Goal: Transaction & Acquisition: Purchase product/service

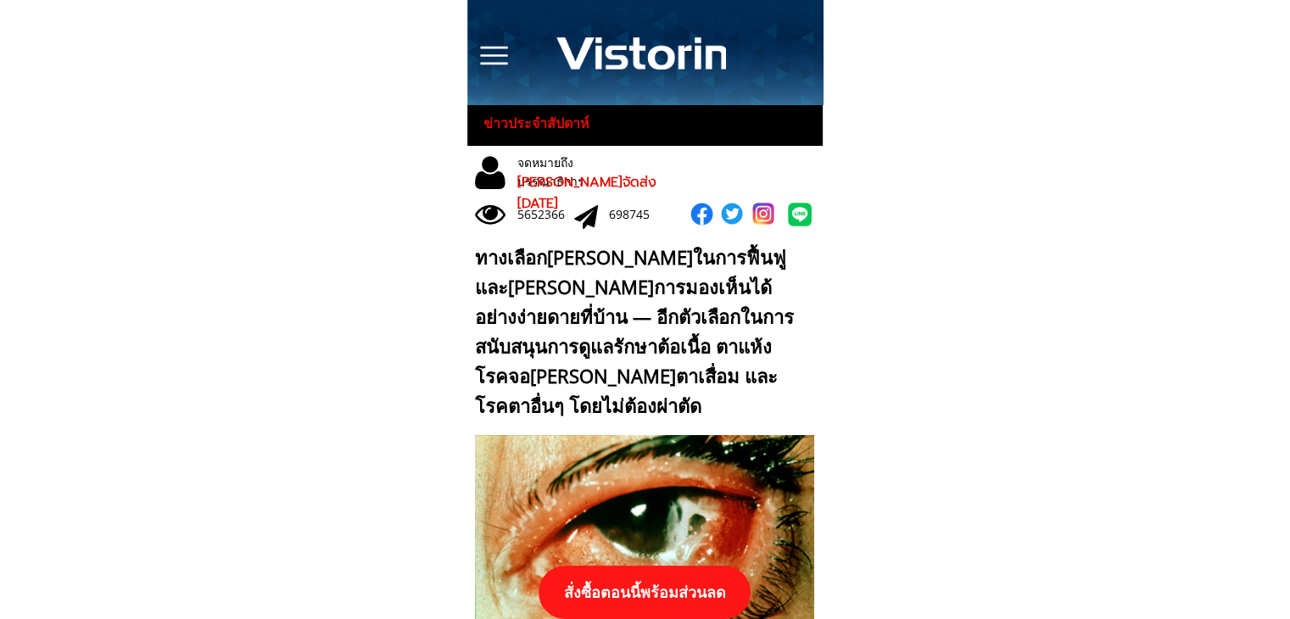
click at [696, 578] on p "สั่งซื้อตอนนี้พร้อมส่วนลด" at bounding box center [644, 591] width 212 height 53
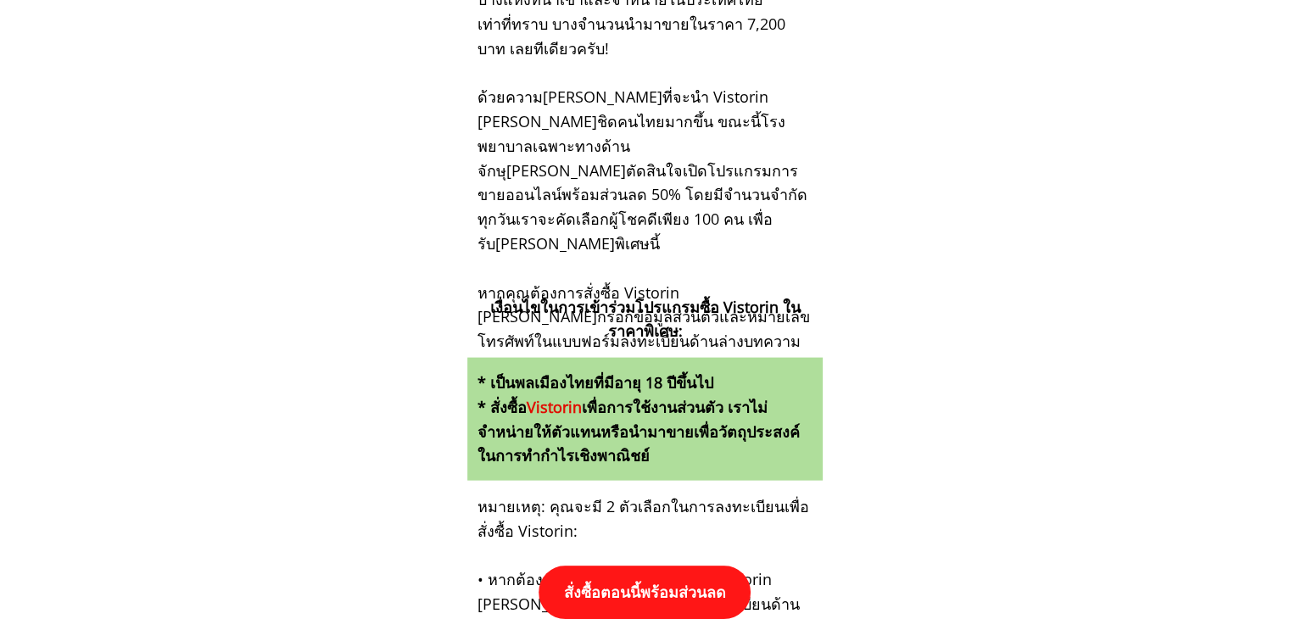
scroll to position [17607, 0]
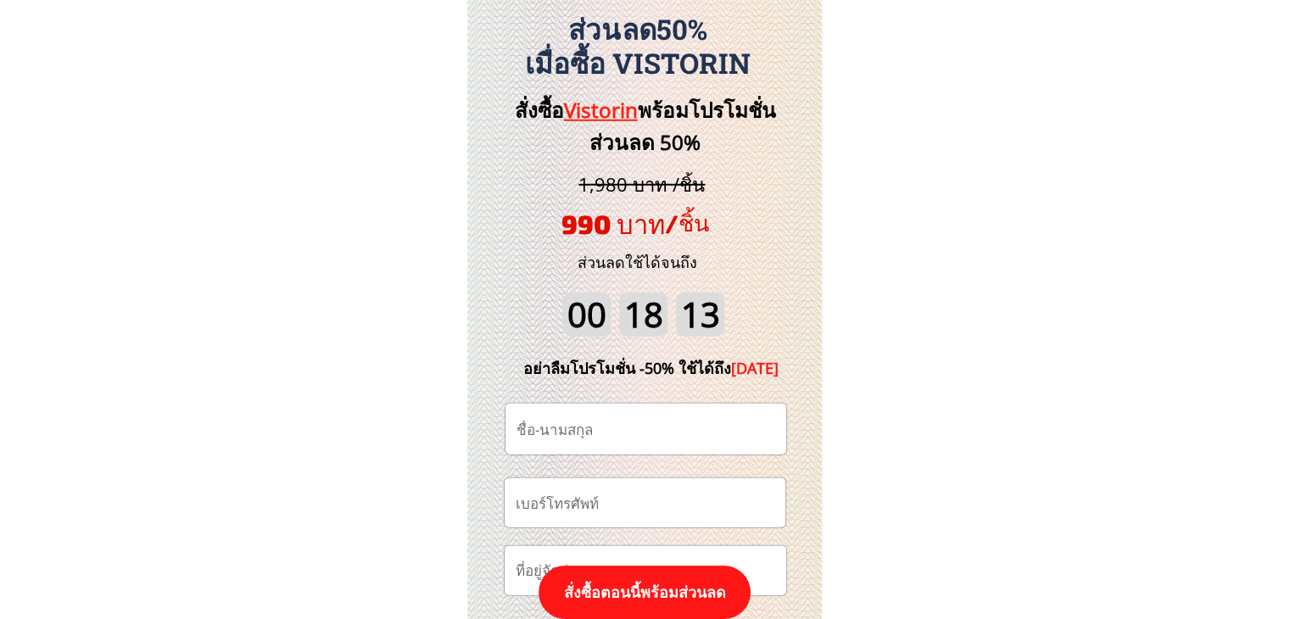
click at [640, 500] on input "tel" at bounding box center [644, 502] width 267 height 48
paste input "0815776173"
type input "0815776173"
click at [642, 437] on input "text" at bounding box center [645, 429] width 267 height 51
paste input "หลับไม่ลง งงชิบหาย"
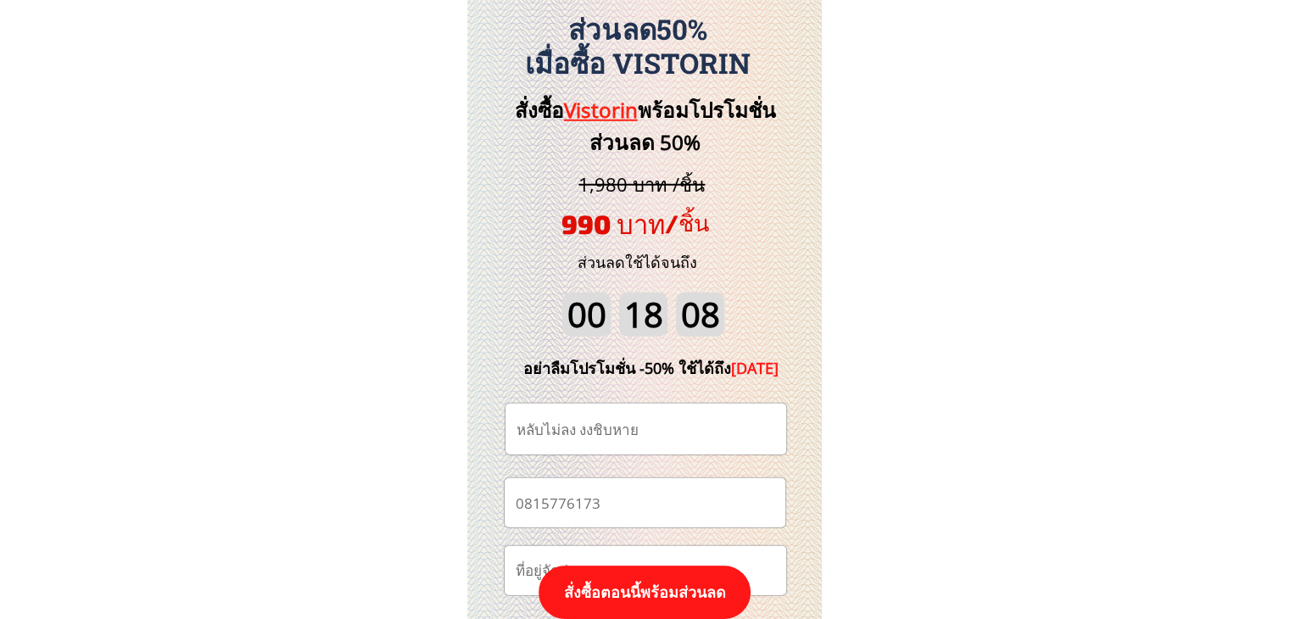
type input "หลับไม่ลง งงชิบหาย"
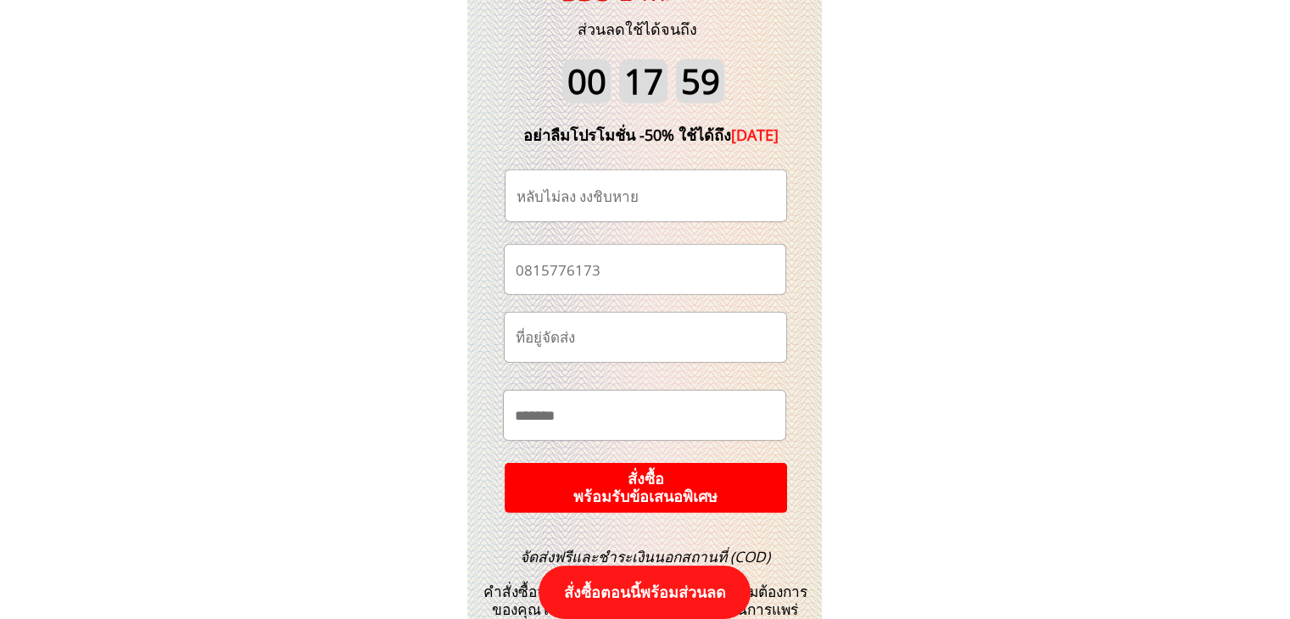
scroll to position [17862, 0]
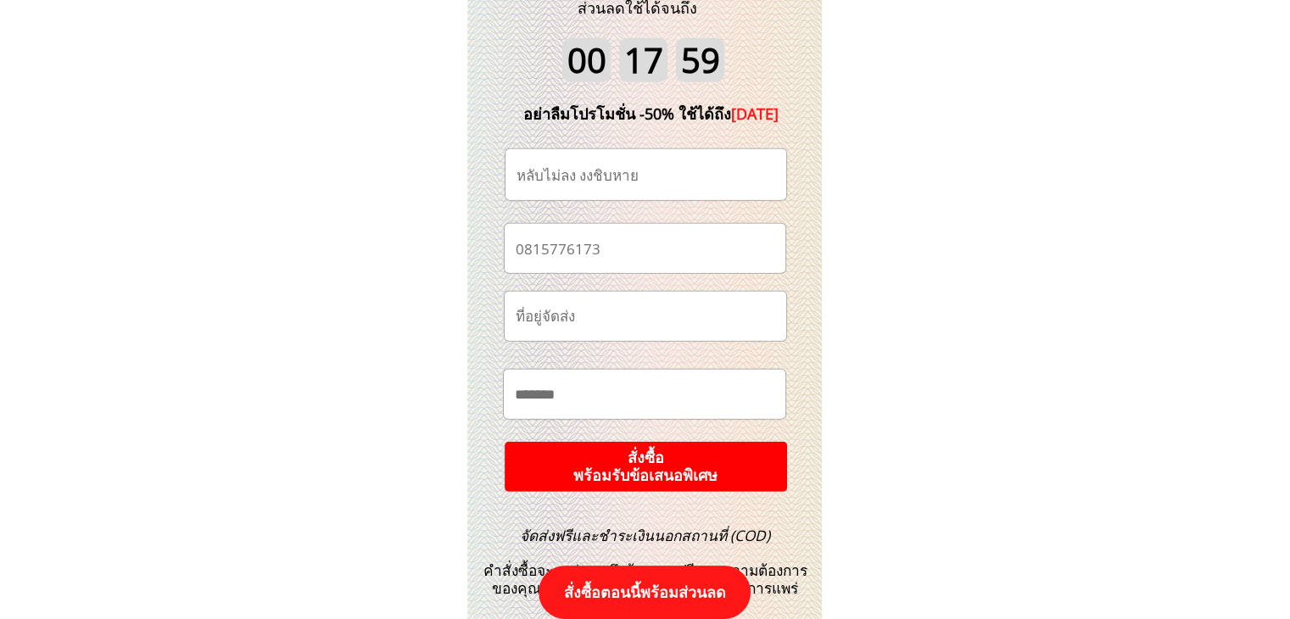
click at [641, 389] on input "text" at bounding box center [644, 394] width 268 height 48
paste input "**********"
type input "**********"
click at [728, 465] on p "สั่งซื้อ พร้อมรับข้อเสนอพิเศษ" at bounding box center [645, 467] width 289 height 52
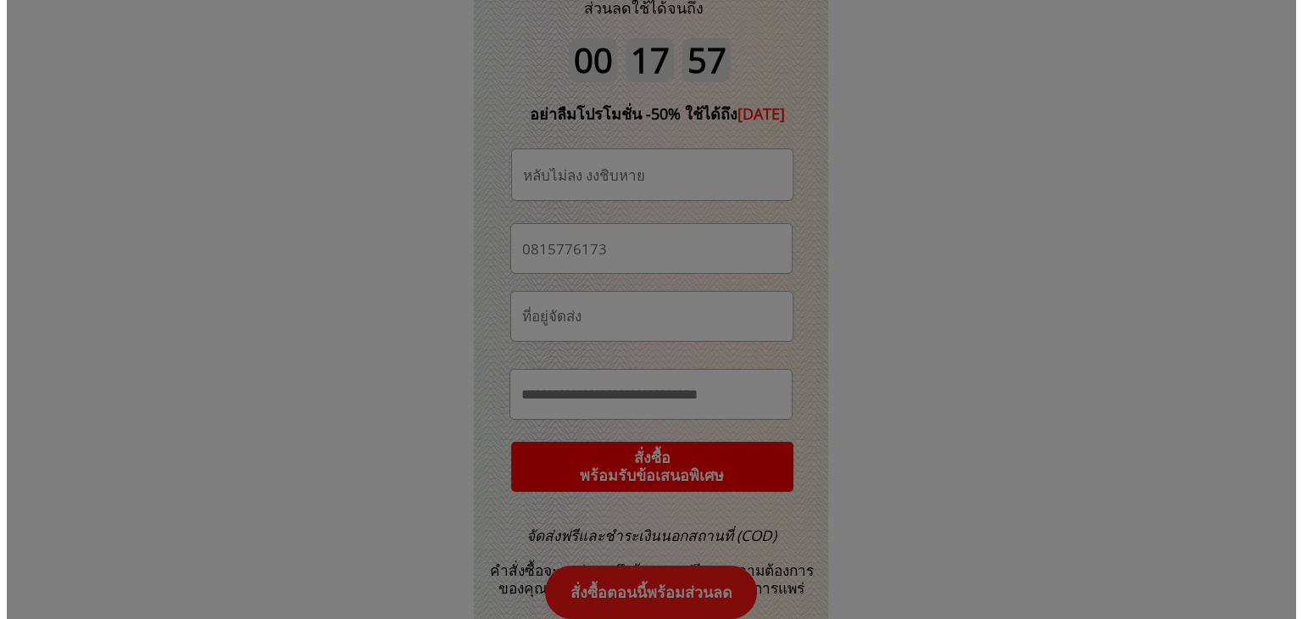
scroll to position [0, 0]
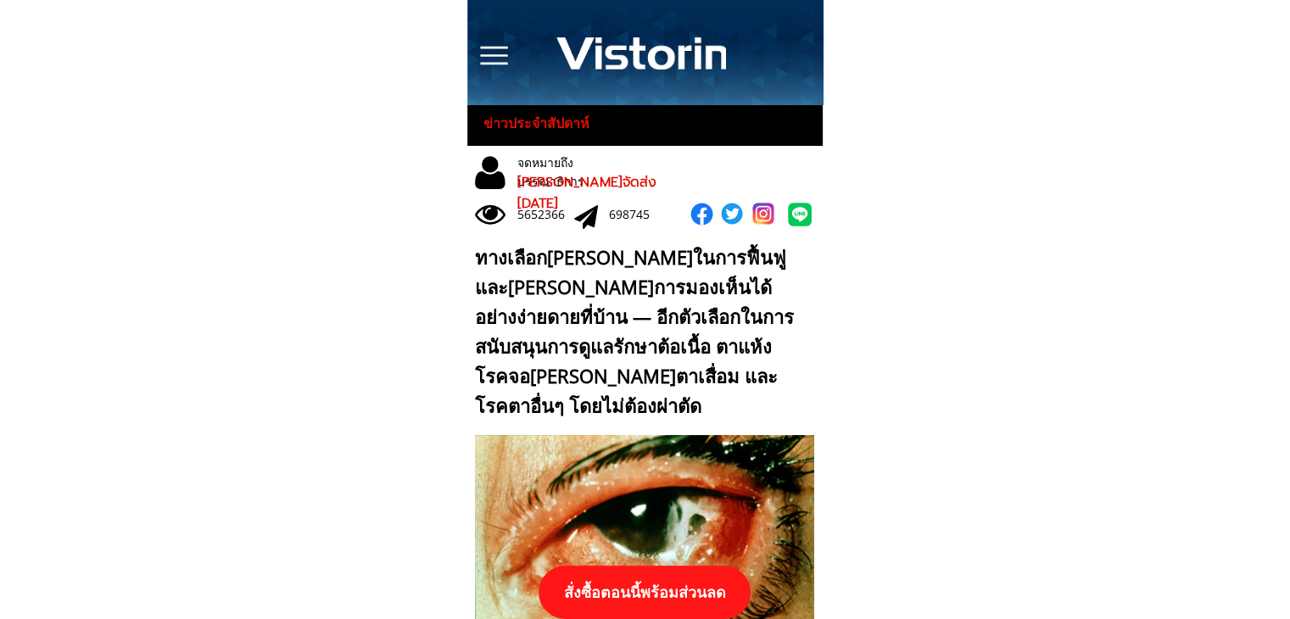
click at [661, 568] on p "สั่งซื้อตอนนี้พร้อมส่วนลด" at bounding box center [645, 592] width 218 height 54
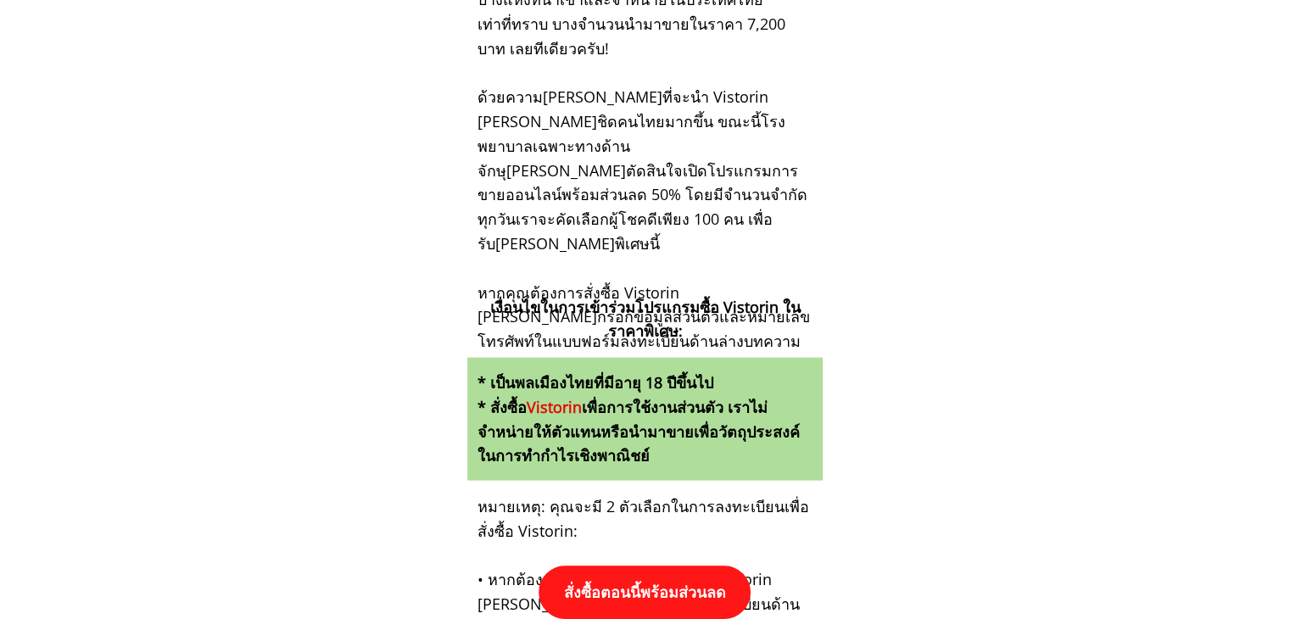
scroll to position [17607, 0]
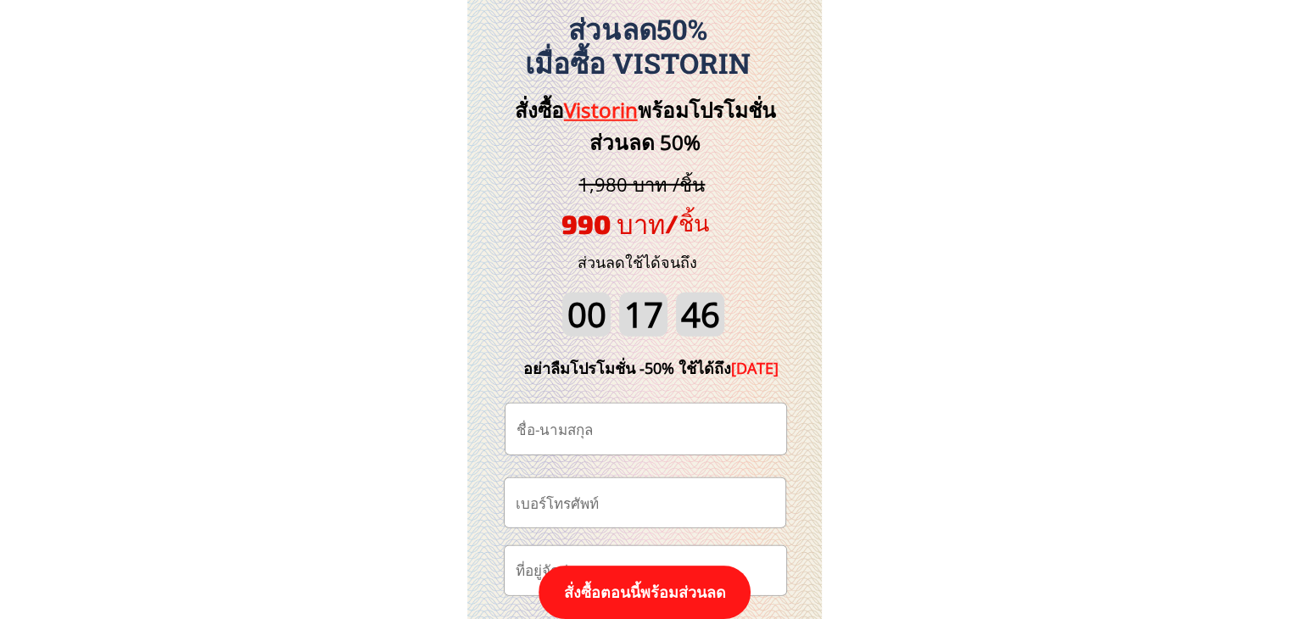
click at [627, 426] on input "text" at bounding box center [645, 429] width 267 height 51
paste input "Puy Thiarchai"
type input "Puy Thiarchai"
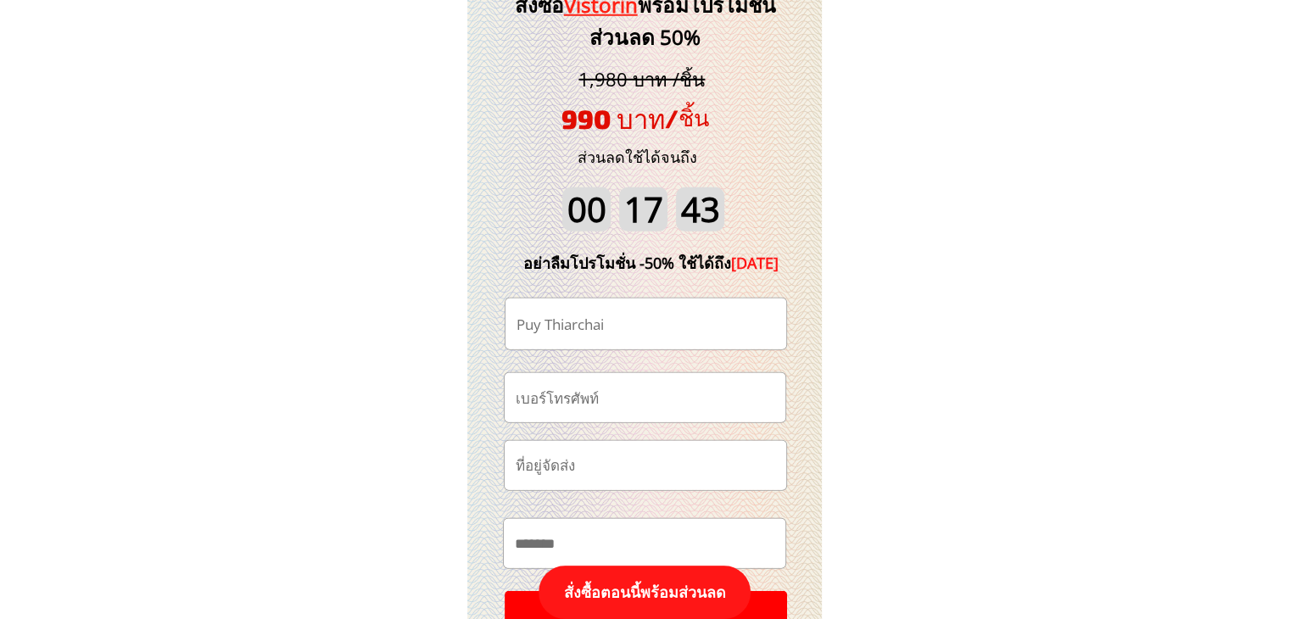
scroll to position [17862, 0]
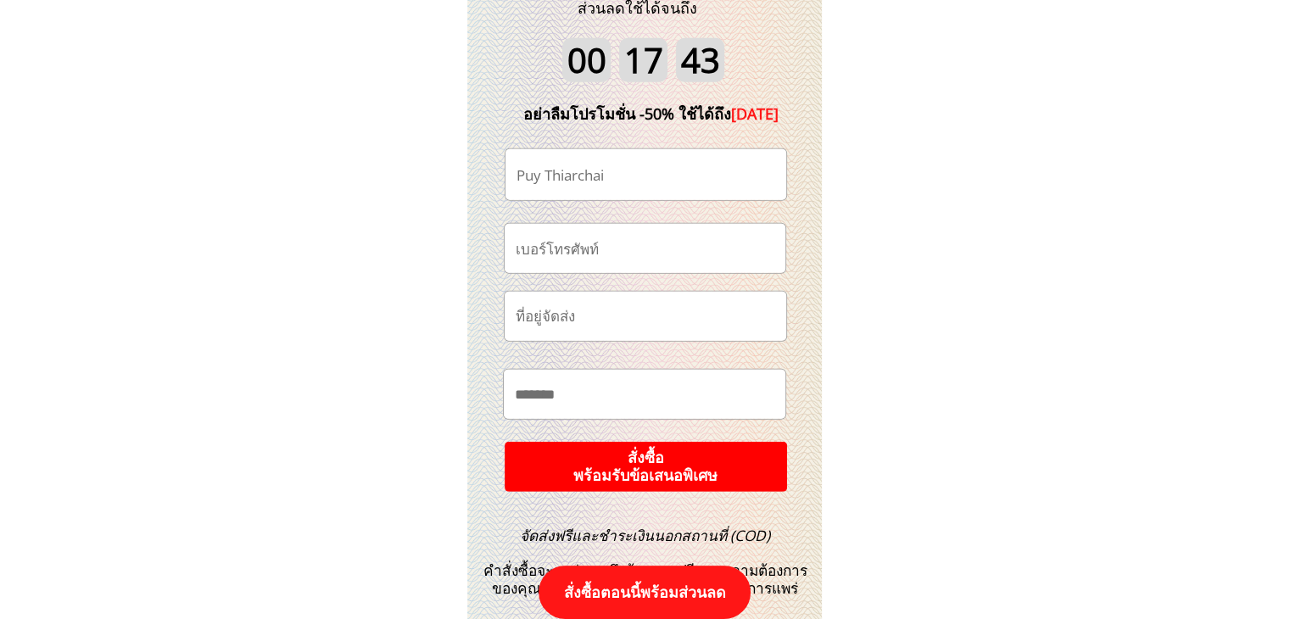
click at [588, 256] on input "tel" at bounding box center [644, 248] width 267 height 48
paste input "0988079402"
type input "0988079402"
click at [708, 460] on p "สั่งซื้อ พร้อมรับข้อเสนอพิเศษ" at bounding box center [645, 466] width 297 height 53
